Goal: Transaction & Acquisition: Purchase product/service

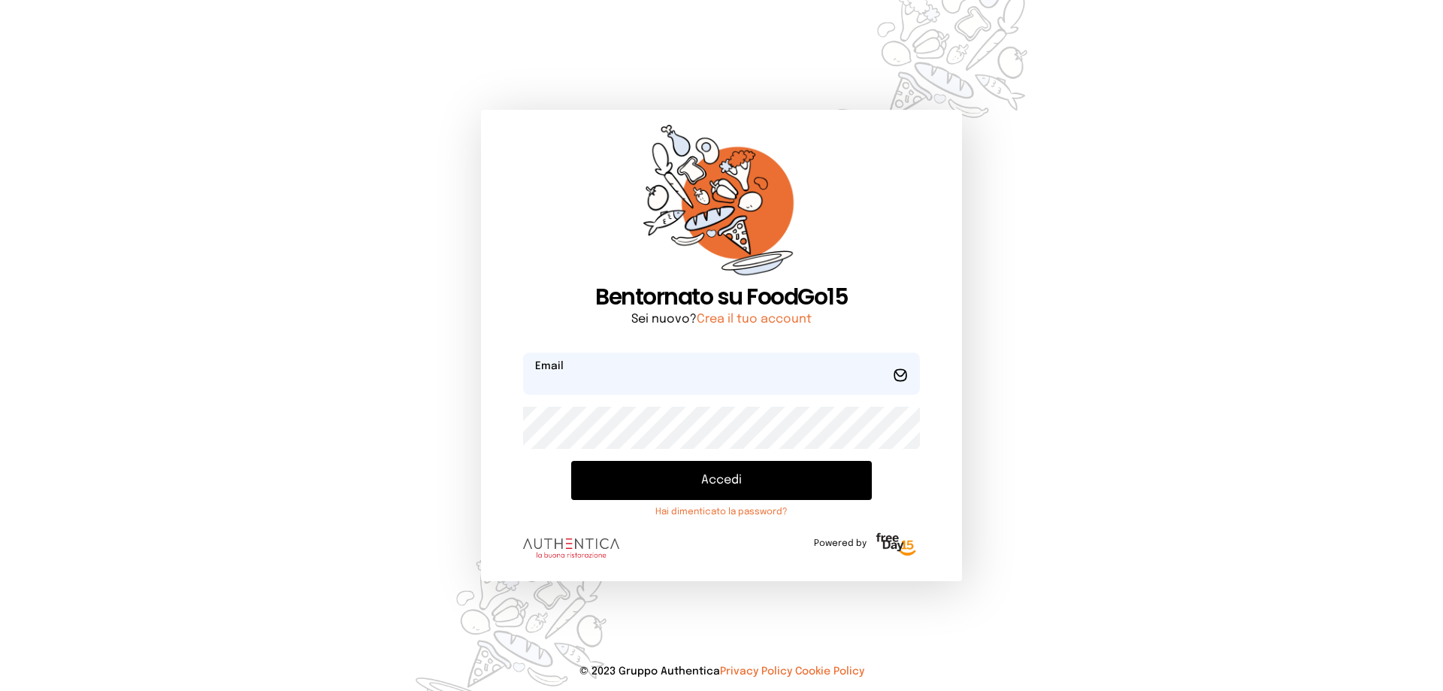
type input "**********"
click at [710, 478] on button "Accedi" at bounding box center [721, 480] width 301 height 39
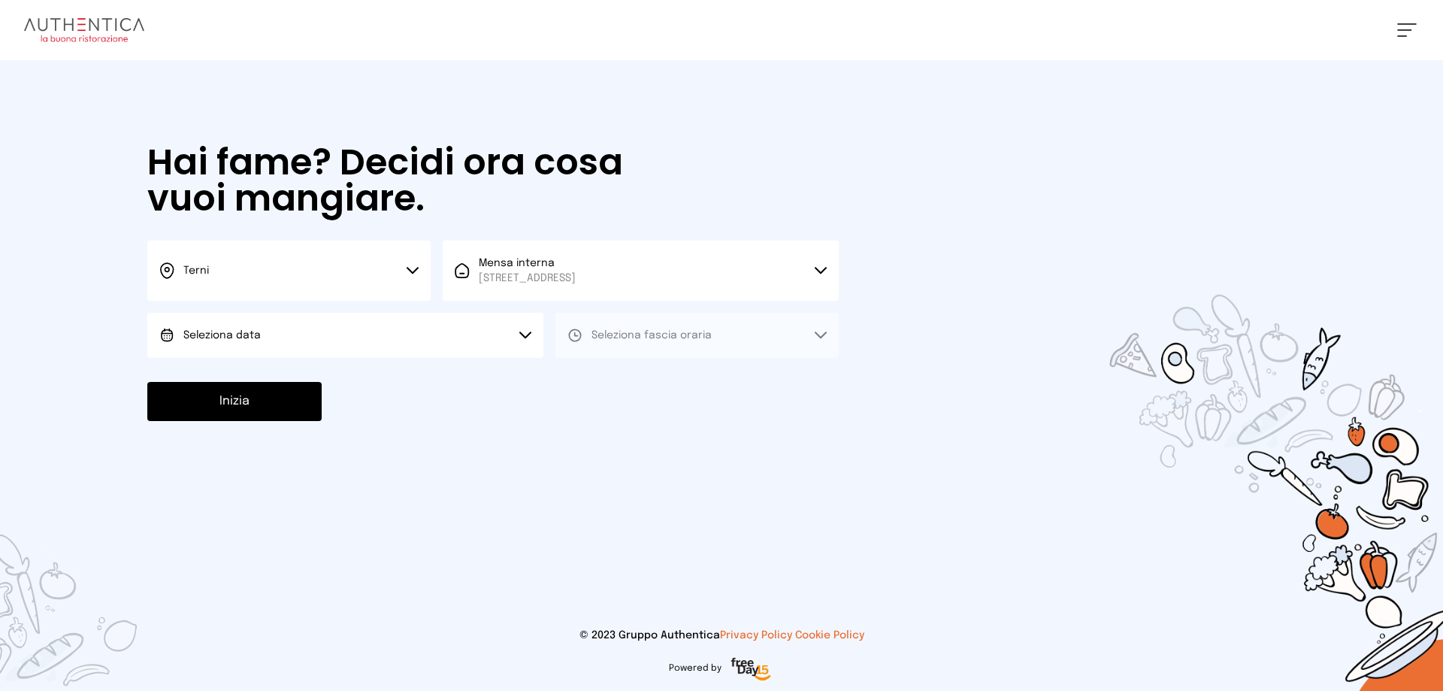
click at [239, 333] on span "Seleziona data" at bounding box center [221, 335] width 77 height 11
click at [252, 382] on span "[DATE], [DATE]" at bounding box center [220, 377] width 74 height 15
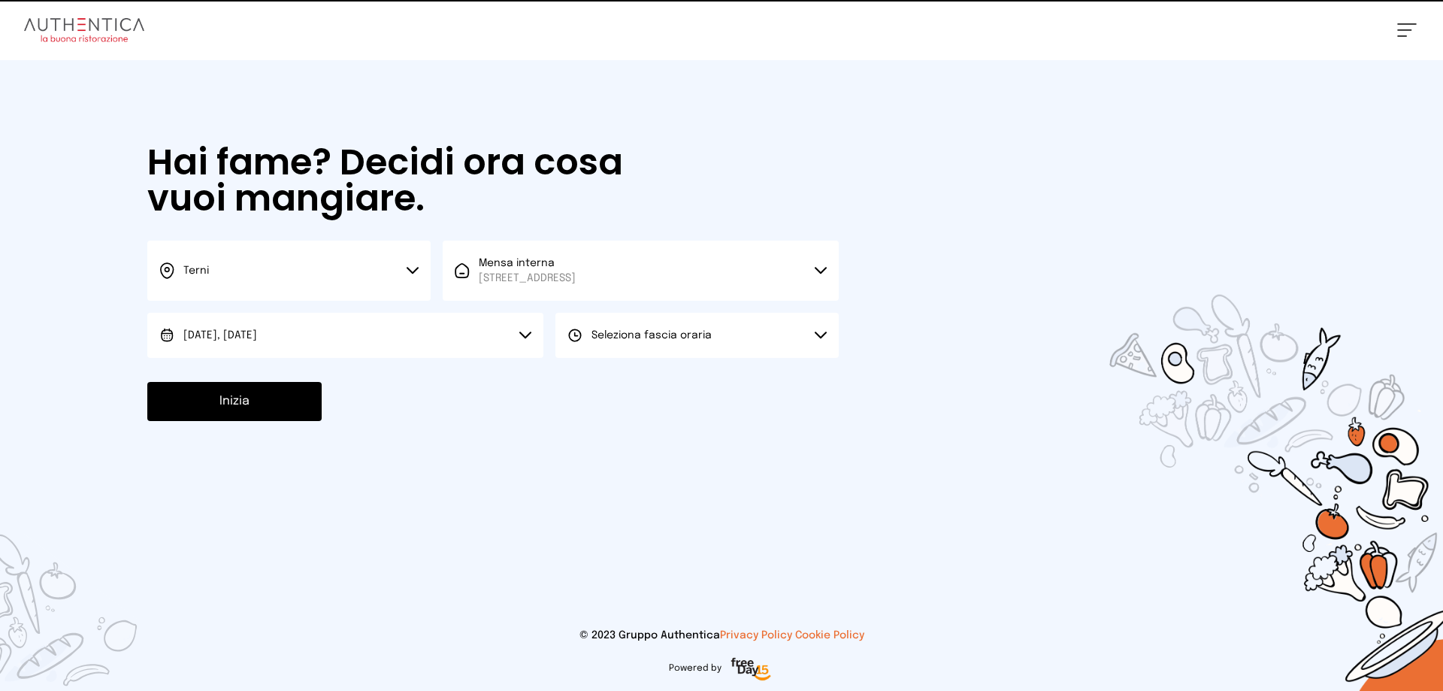
click at [618, 334] on span "Seleziona fascia oraria" at bounding box center [651, 335] width 120 height 11
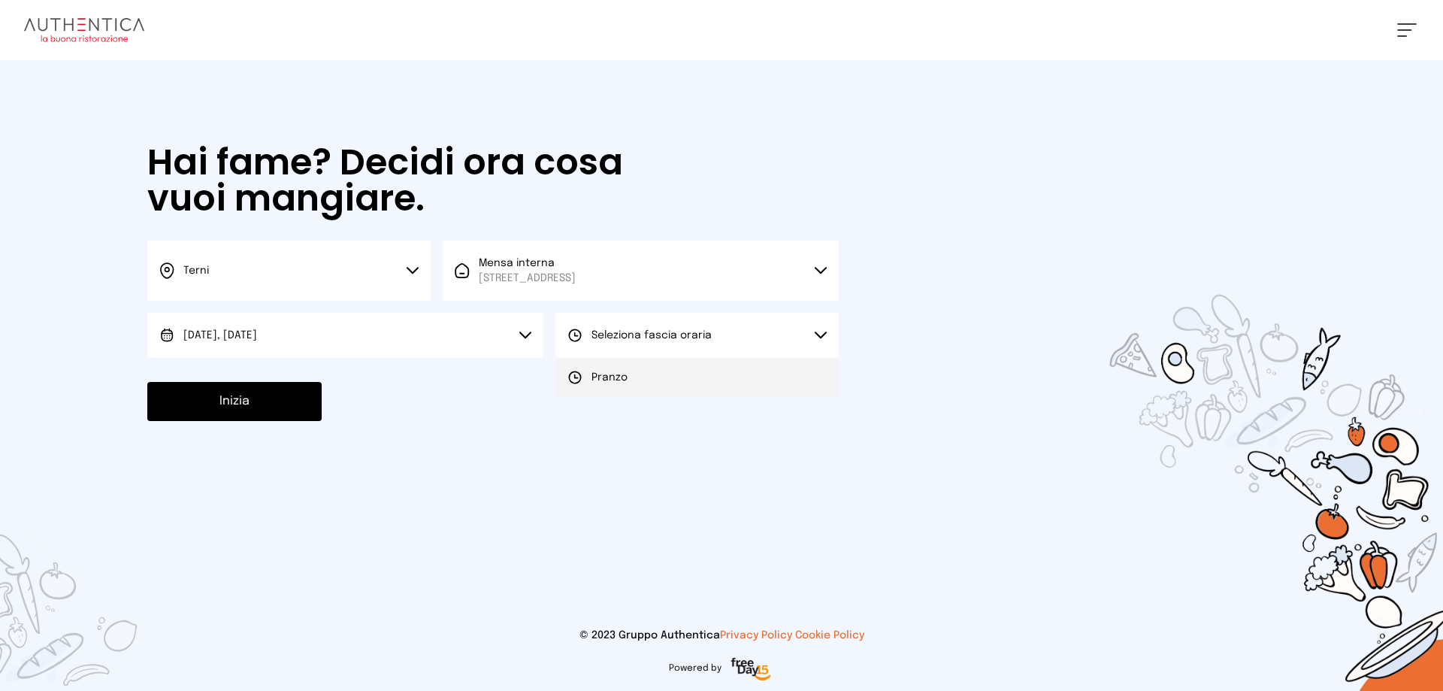
click at [627, 379] on li "Pranzo" at bounding box center [696, 377] width 283 height 39
click at [283, 395] on button "Inizia" at bounding box center [234, 401] width 174 height 39
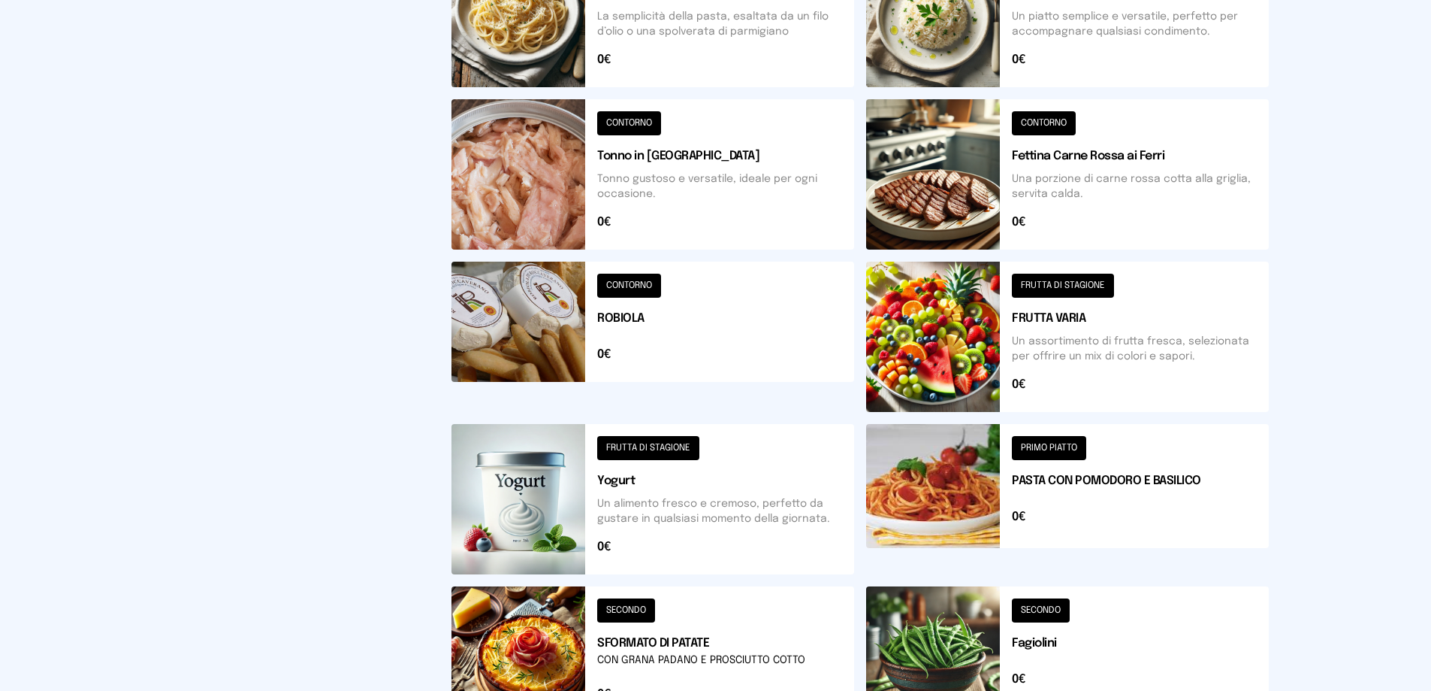
scroll to position [539, 0]
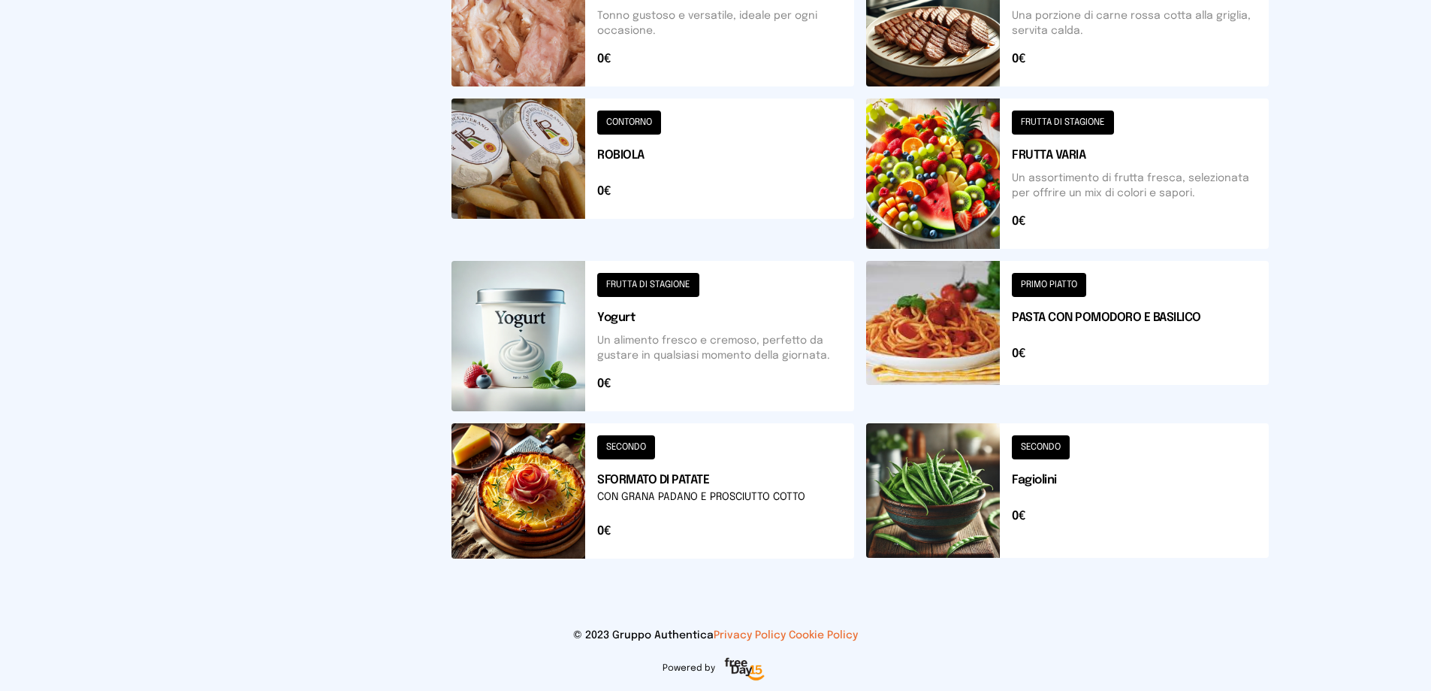
click at [683, 494] on button at bounding box center [653, 490] width 403 height 135
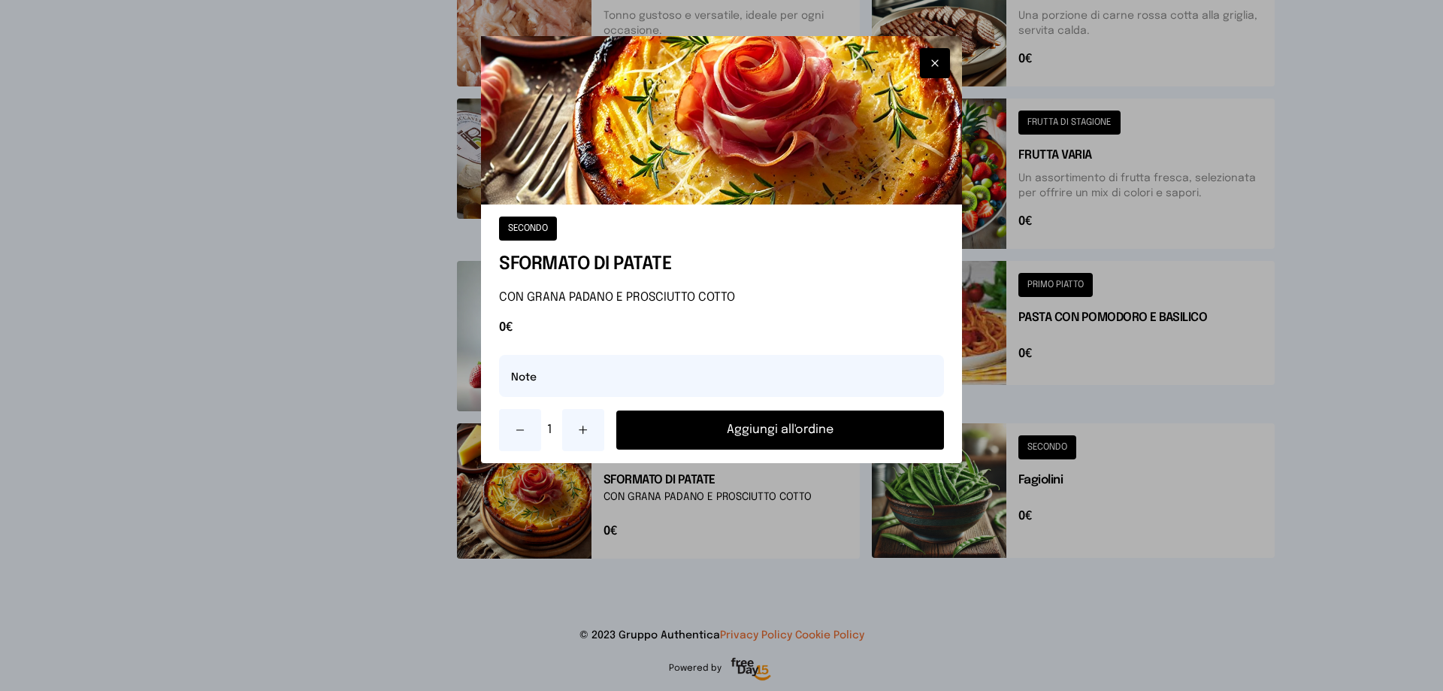
click at [718, 434] on button "Aggiungi all'ordine" at bounding box center [780, 429] width 328 height 39
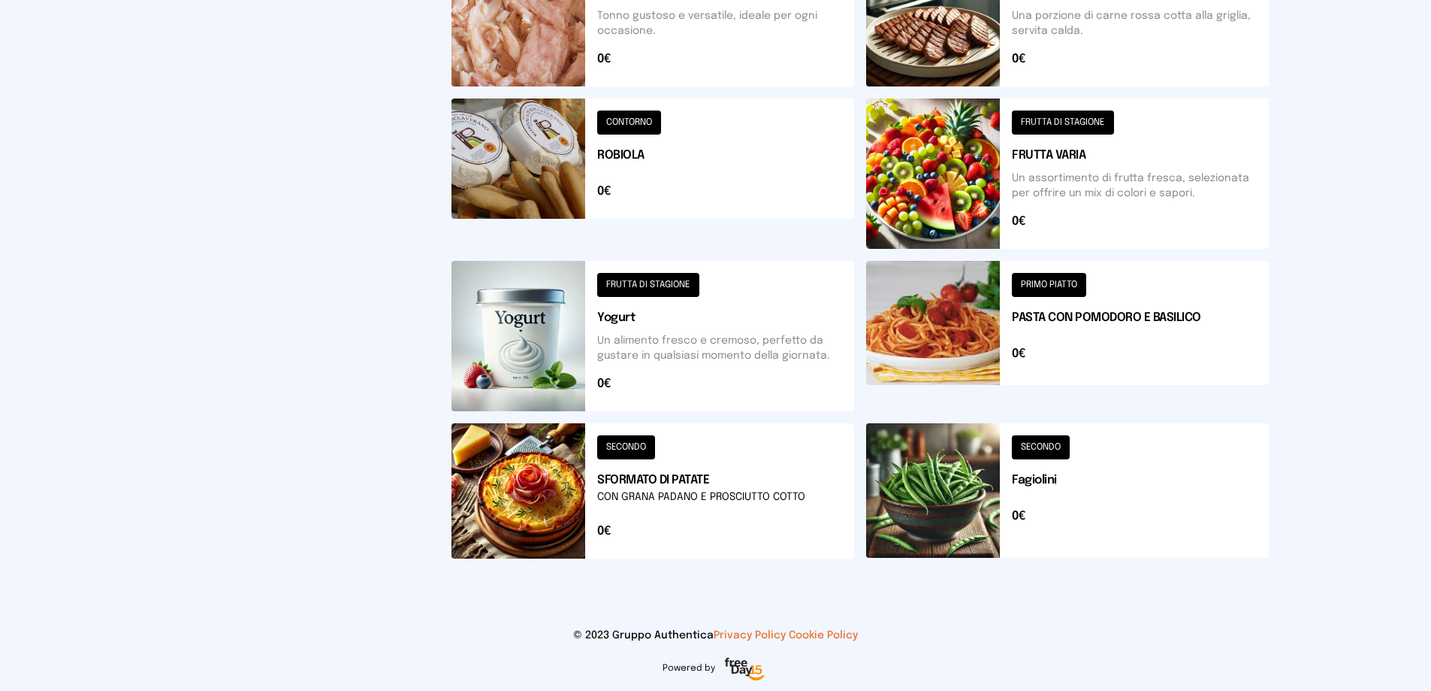
click at [616, 352] on button at bounding box center [653, 336] width 403 height 150
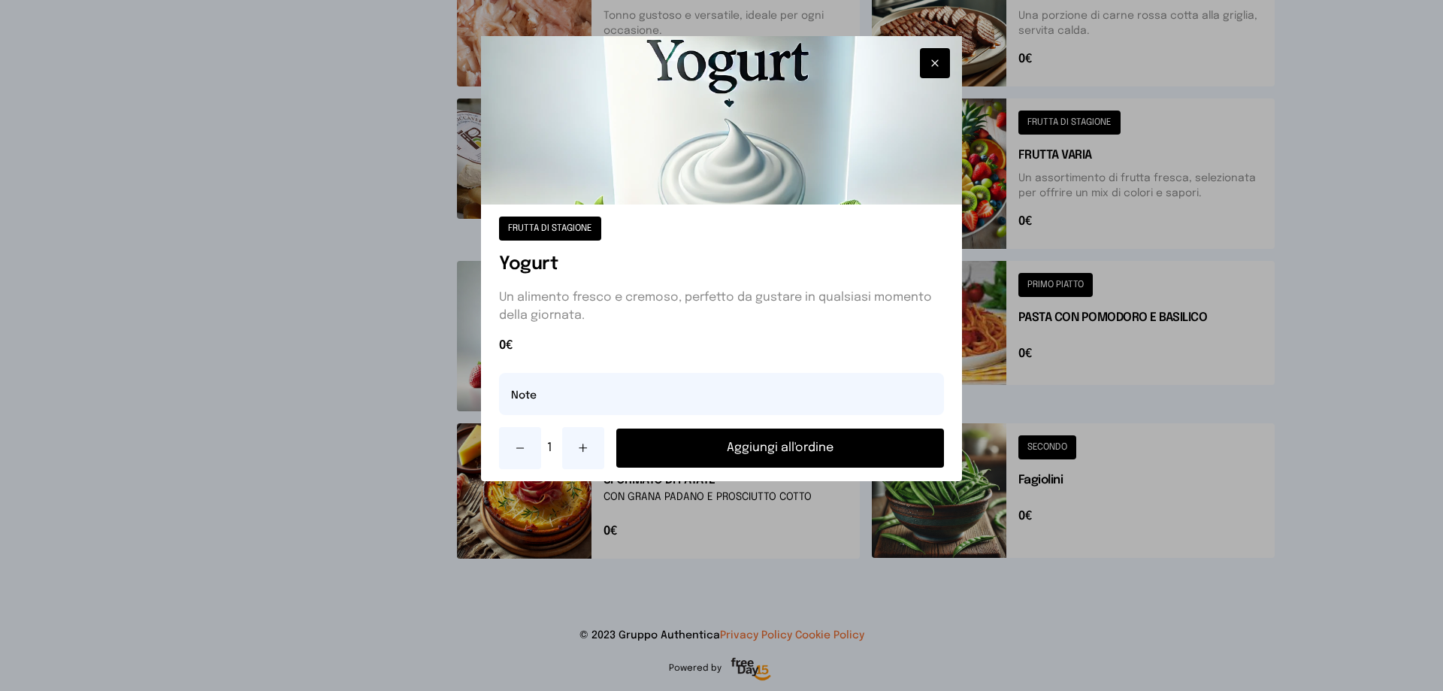
click at [723, 449] on button "Aggiungi all'ordine" at bounding box center [780, 447] width 328 height 39
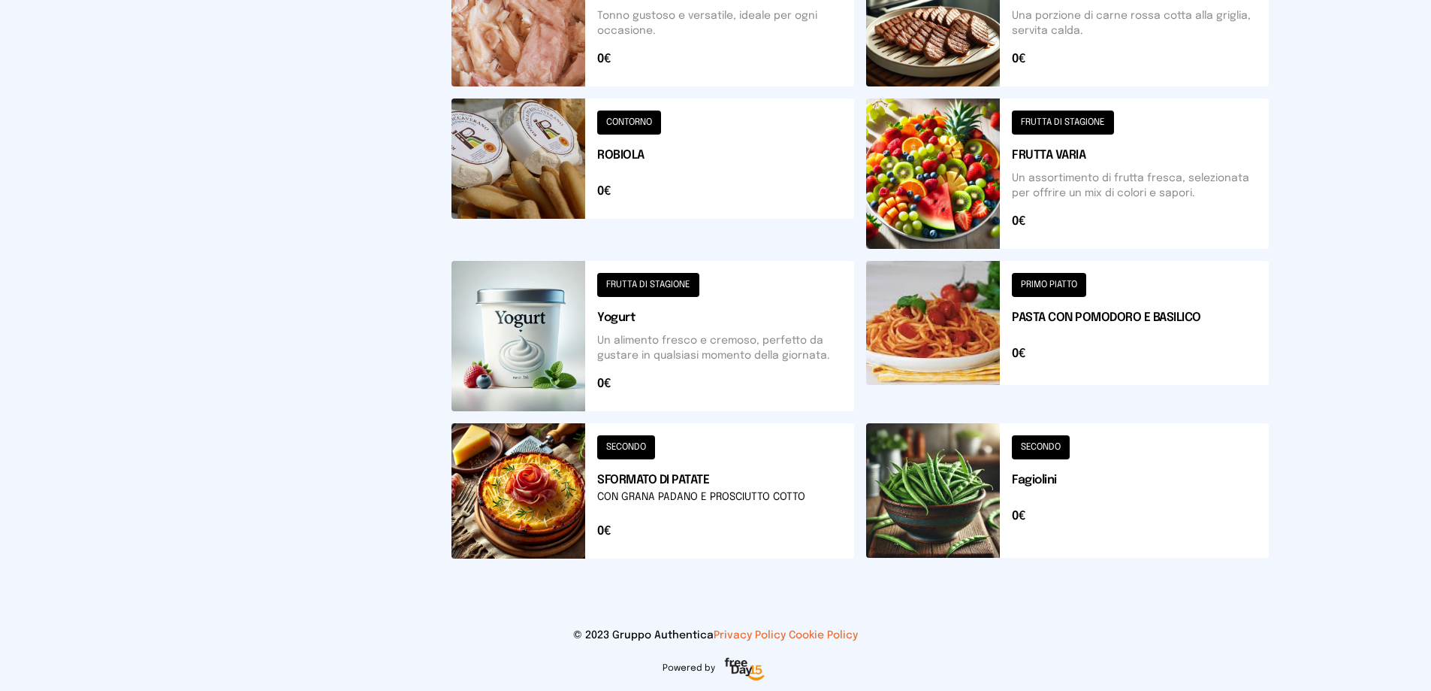
click at [960, 188] on button at bounding box center [1067, 173] width 403 height 150
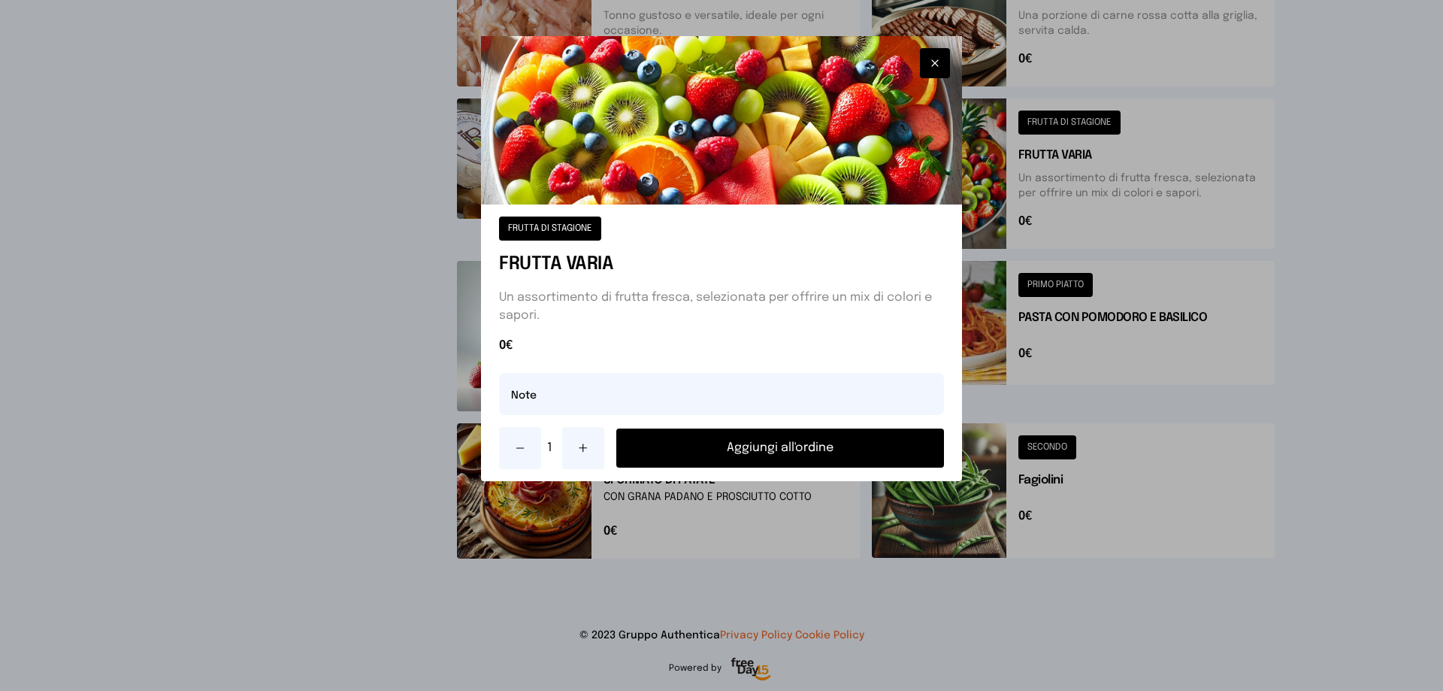
click at [793, 446] on button "Aggiungi all'ordine" at bounding box center [780, 447] width 328 height 39
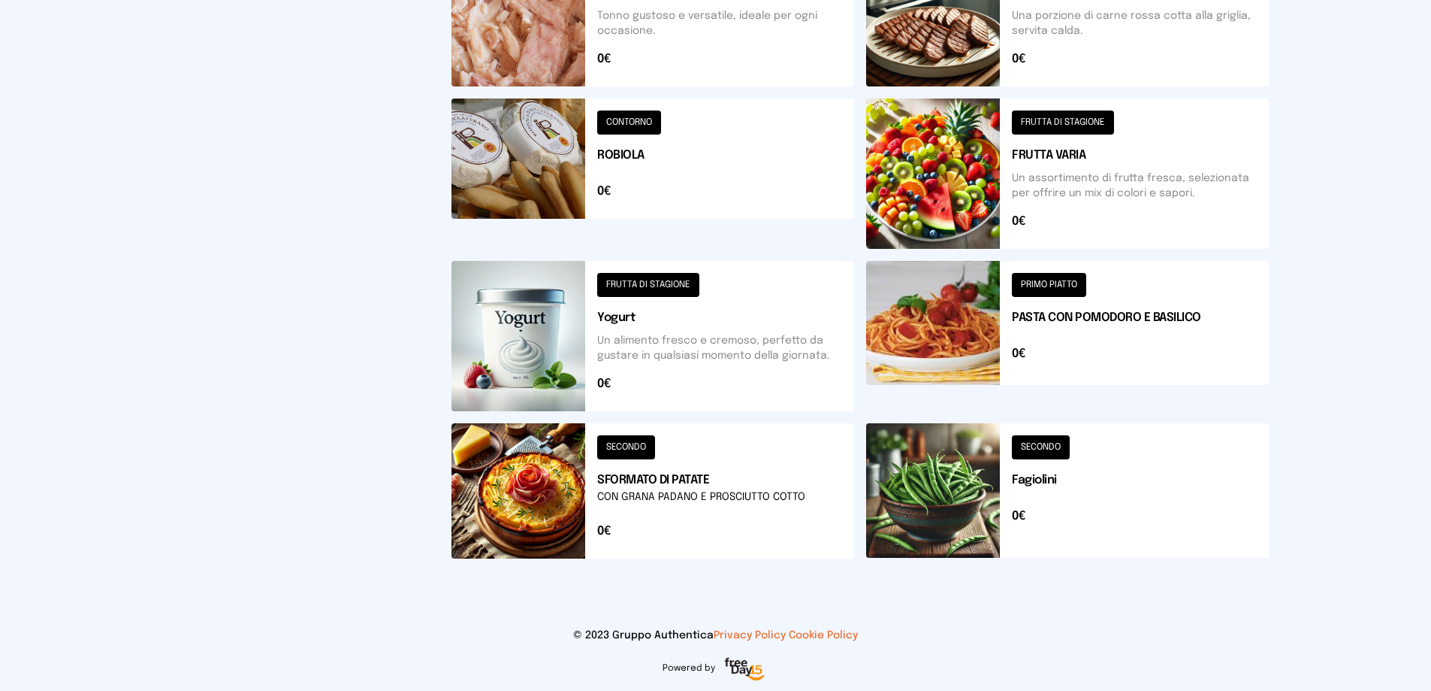
click at [639, 485] on button at bounding box center [653, 490] width 403 height 135
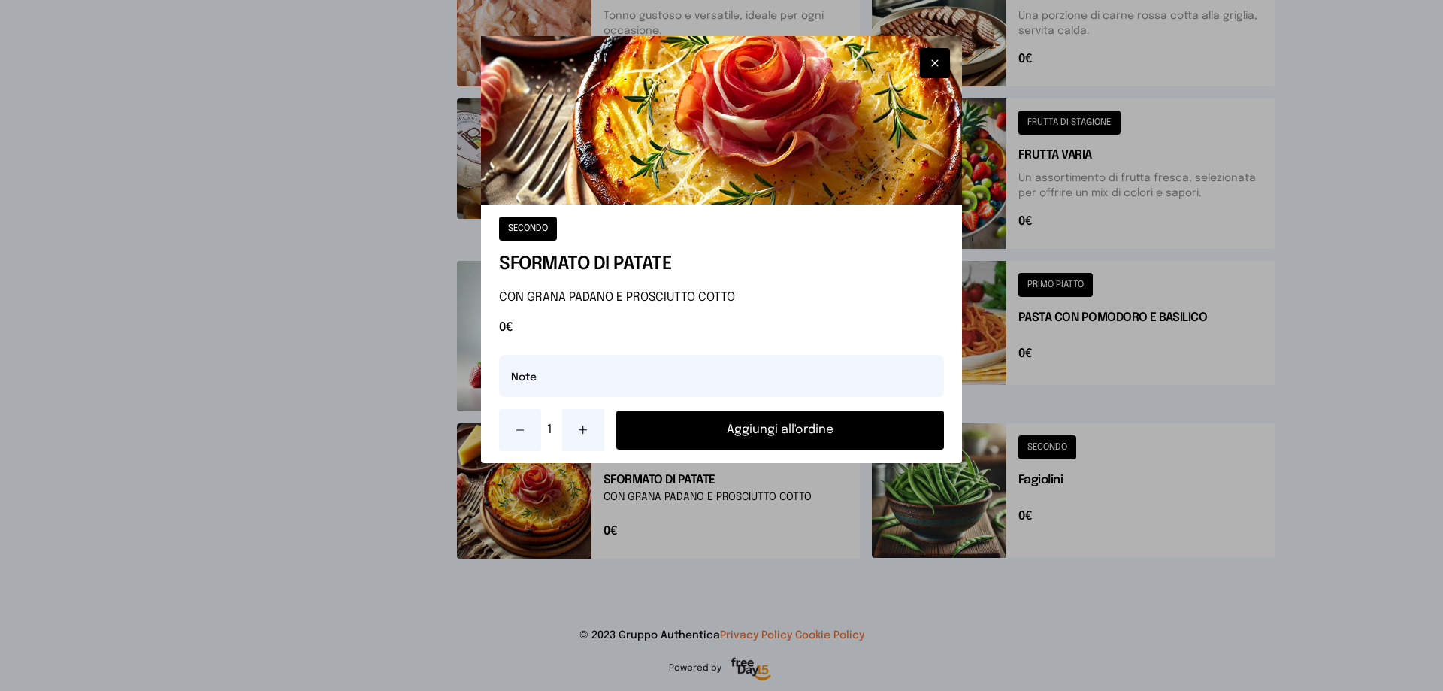
click at [727, 425] on button "Aggiungi all'ordine" at bounding box center [780, 429] width 328 height 39
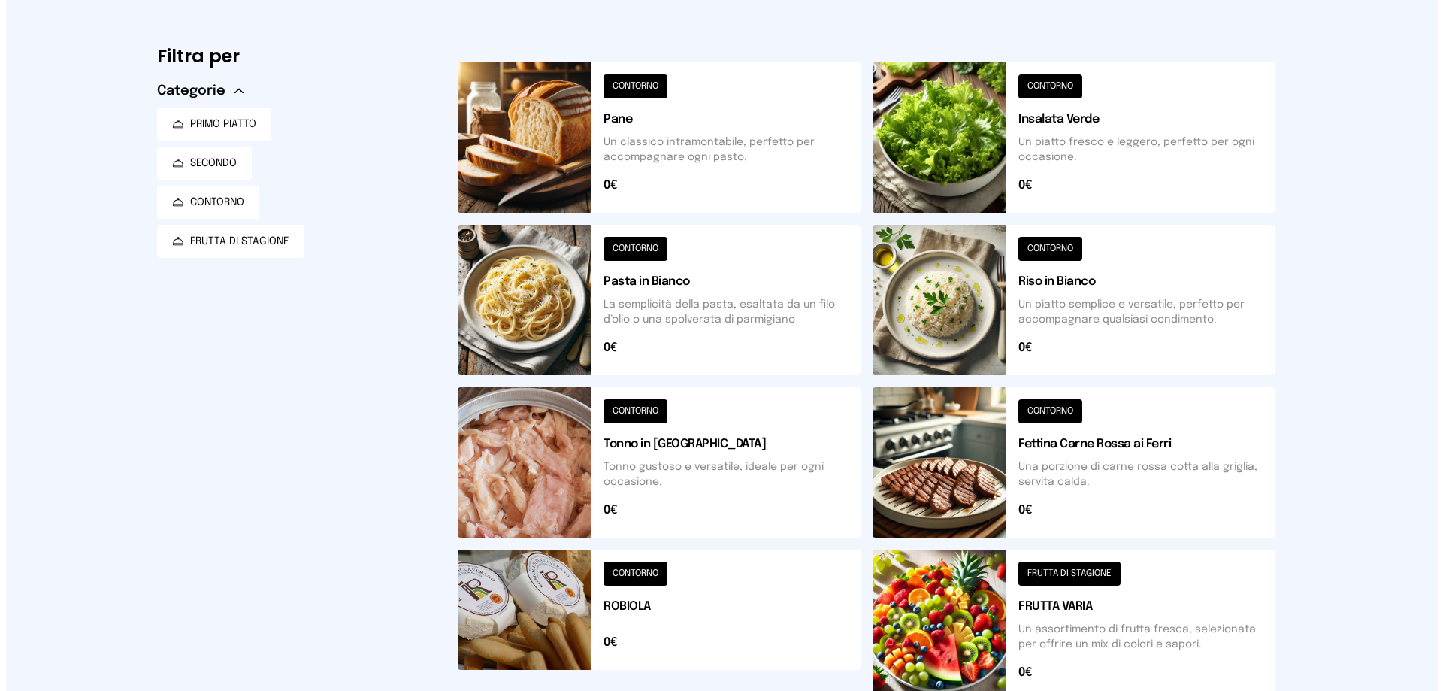
scroll to position [0, 0]
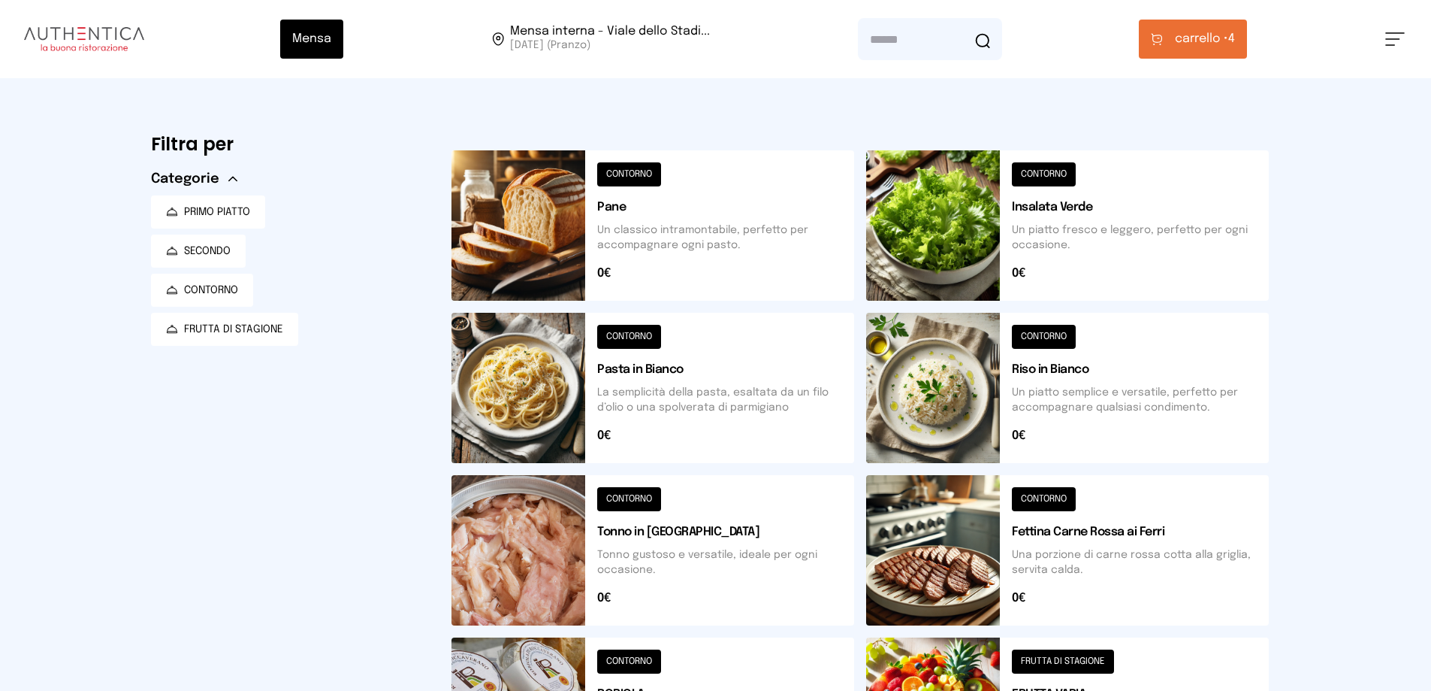
click at [1164, 45] on button "carrello • 4" at bounding box center [1193, 39] width 108 height 39
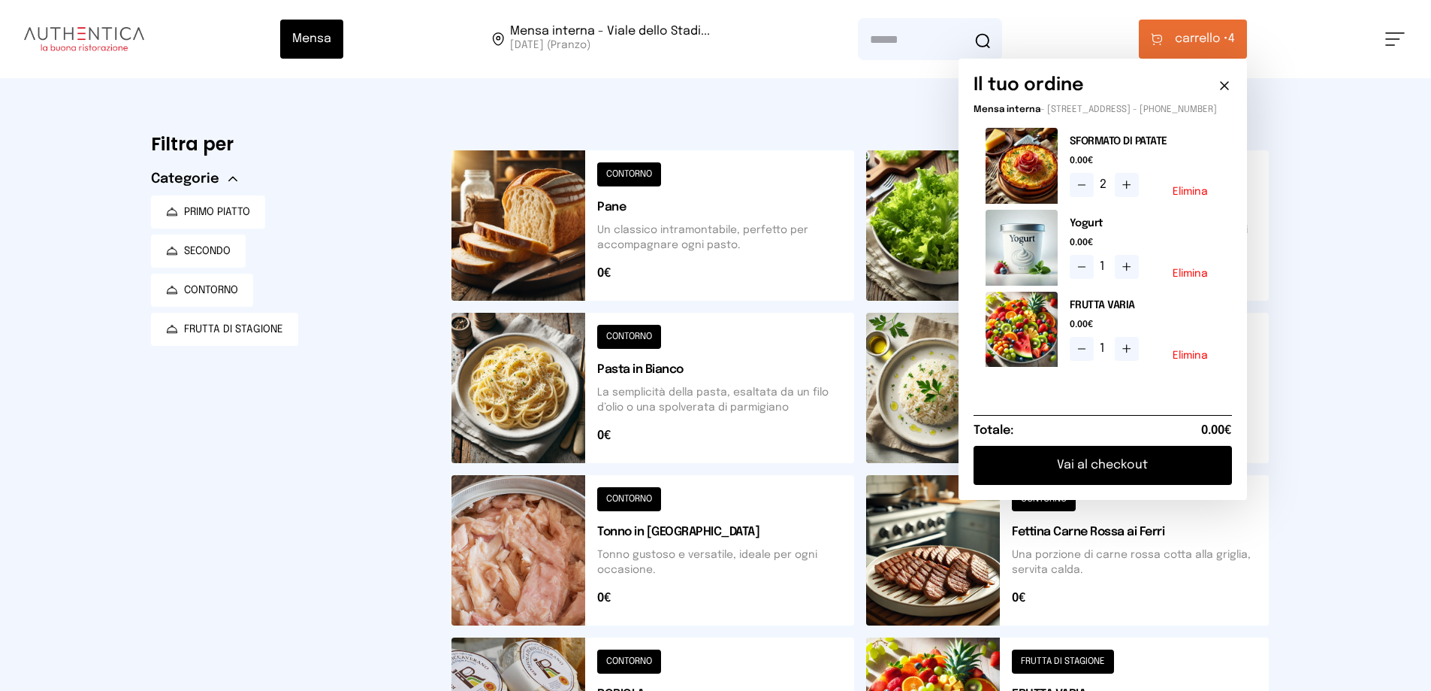
click at [1105, 472] on button "Vai al checkout" at bounding box center [1103, 465] width 258 height 39
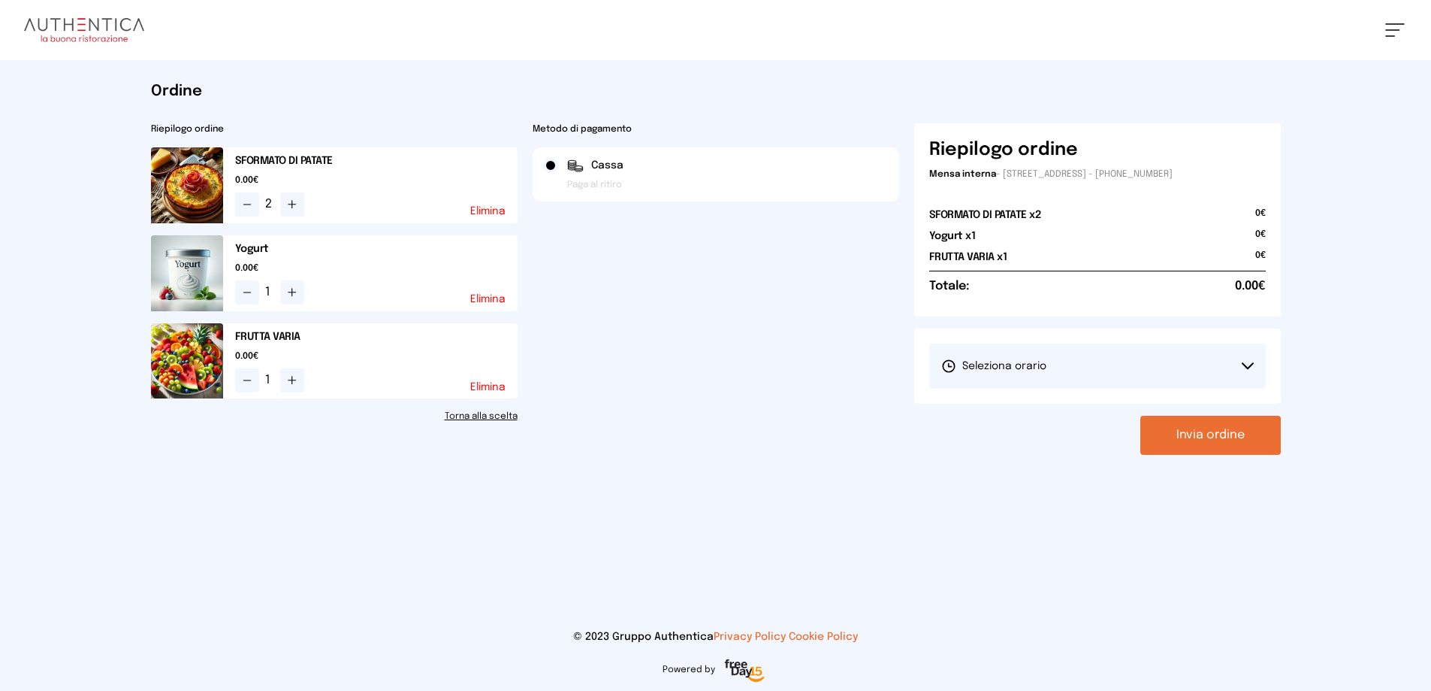
click at [1014, 368] on span "Seleziona orario" at bounding box center [994, 365] width 105 height 15
click at [980, 367] on span "Seleziona orario" at bounding box center [994, 365] width 105 height 15
click at [991, 365] on span "Seleziona orario" at bounding box center [994, 365] width 105 height 15
click at [1018, 405] on span "1° Turno (13:00 - 15:00)" at bounding box center [998, 408] width 113 height 15
click at [1157, 432] on button "Invia ordine" at bounding box center [1211, 435] width 141 height 39
